Goal: Obtain resource: Obtain resource

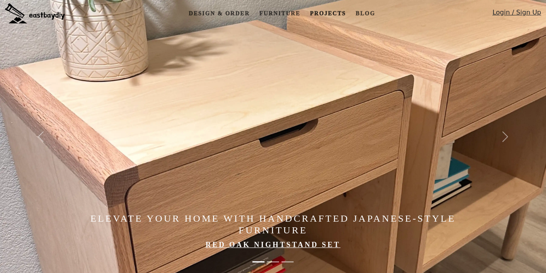
click at [323, 10] on link "Projects" at bounding box center [327, 13] width 42 height 15
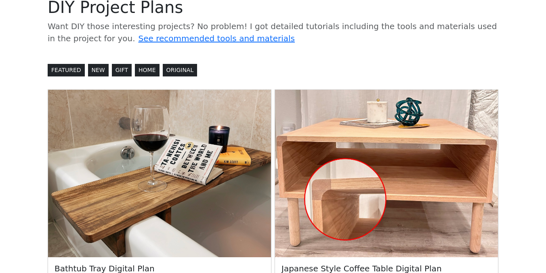
scroll to position [126, 0]
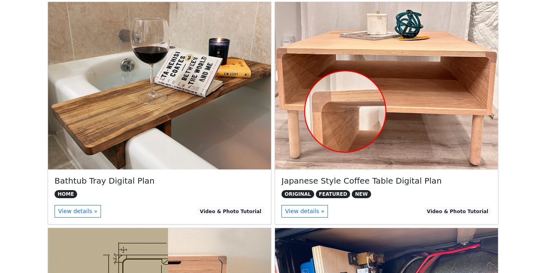
click at [347, 129] on img at bounding box center [386, 85] width 223 height 167
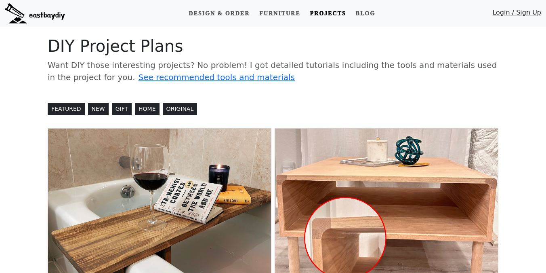
click at [157, 150] on img at bounding box center [159, 211] width 223 height 167
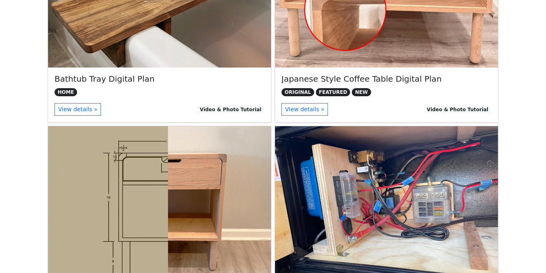
scroll to position [286, 0]
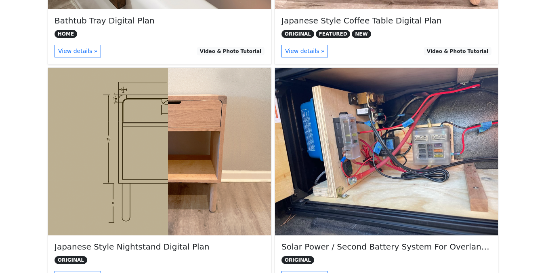
click at [237, 155] on img at bounding box center [159, 151] width 223 height 167
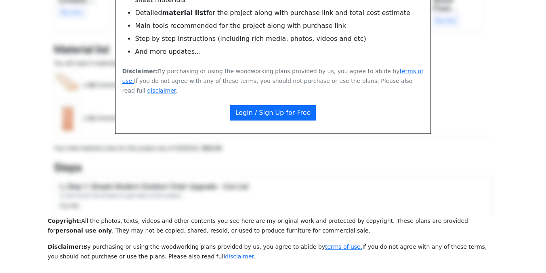
scroll to position [537, 0]
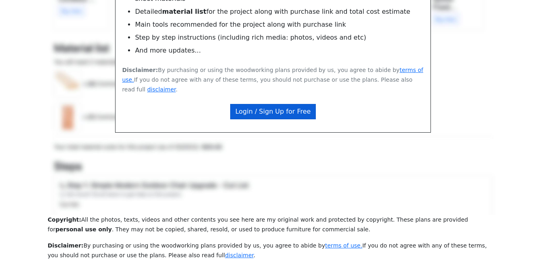
click at [304, 104] on link "Login / Sign Up for Free" at bounding box center [273, 111] width 86 height 15
